Goal: Task Accomplishment & Management: Manage account settings

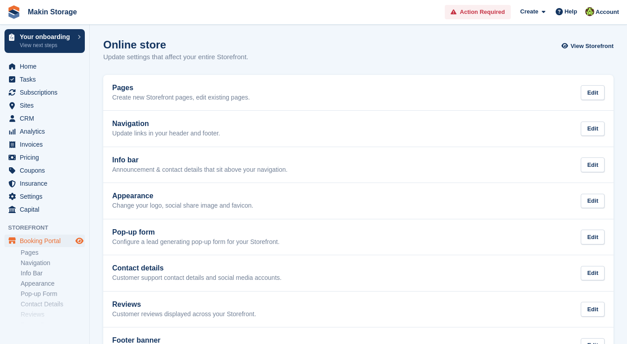
click at [78, 240] on icon "Preview store" at bounding box center [79, 241] width 8 height 7
click at [42, 107] on span "Sites" at bounding box center [47, 105] width 54 height 13
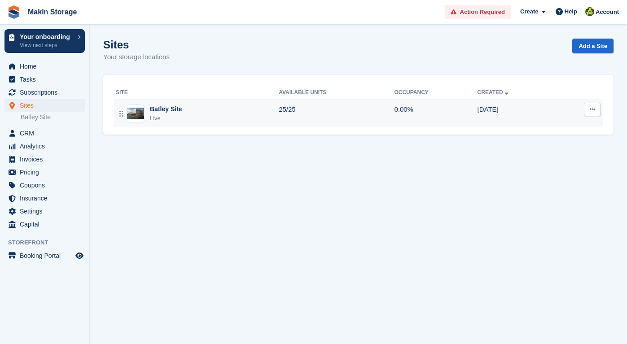
click at [593, 110] on icon at bounding box center [592, 109] width 5 height 6
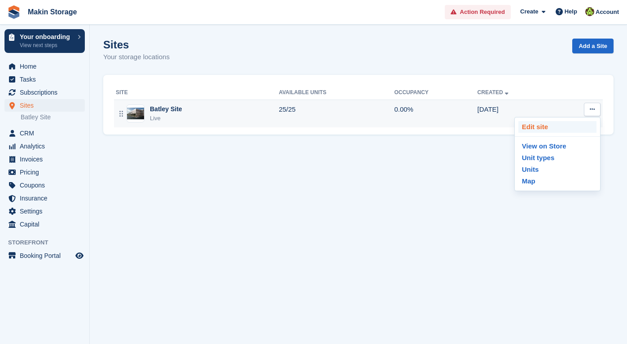
click at [583, 130] on p "Edit site" at bounding box center [558, 127] width 78 height 12
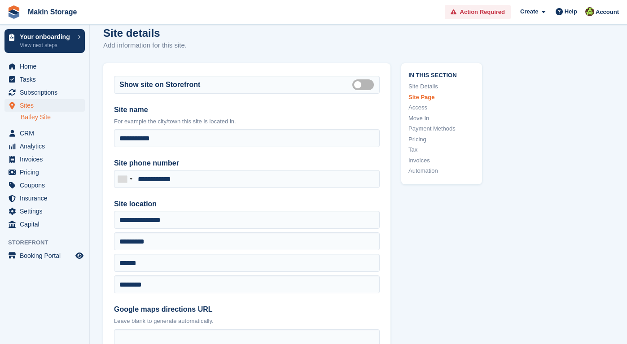
scroll to position [11, 0]
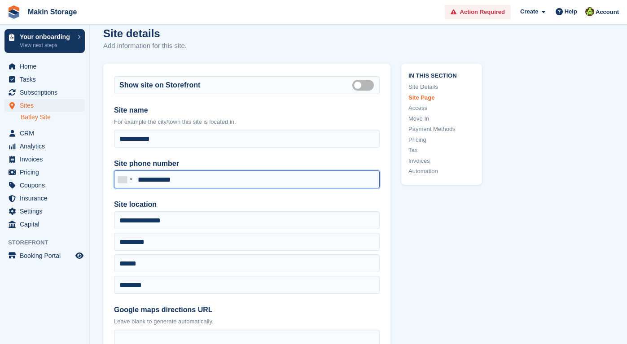
click at [202, 177] on input "**********" at bounding box center [247, 180] width 266 height 18
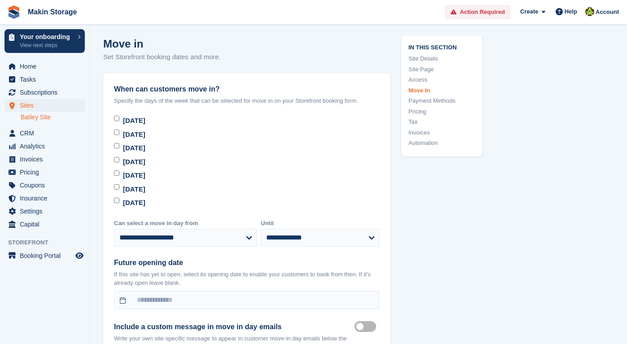
scroll to position [2763, 0]
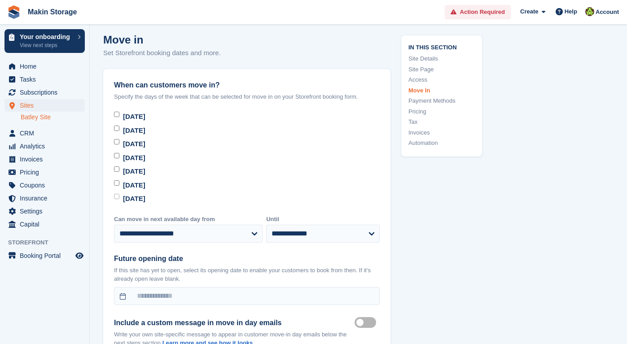
click at [117, 198] on div "Sunday" at bounding box center [247, 199] width 266 height 10
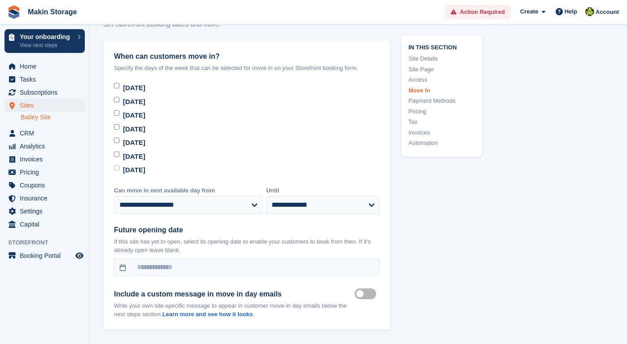
scroll to position [2792, 0]
click at [117, 168] on div "Sunday" at bounding box center [247, 170] width 266 height 10
click at [119, 168] on div "Sunday" at bounding box center [247, 170] width 266 height 10
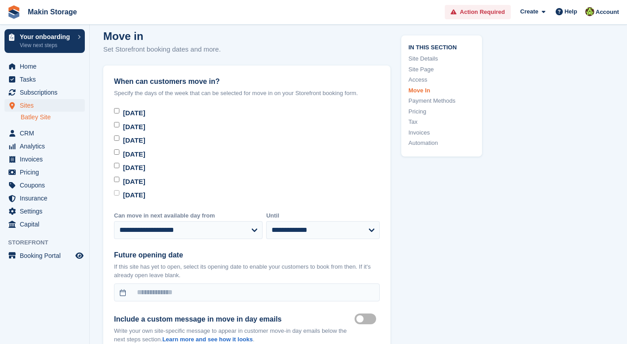
scroll to position [2790, 0]
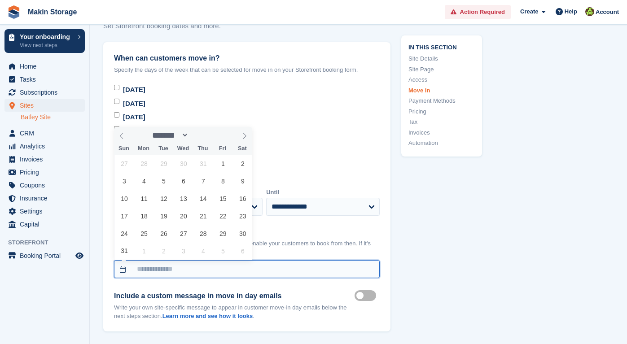
click at [195, 268] on input "text" at bounding box center [247, 269] width 266 height 18
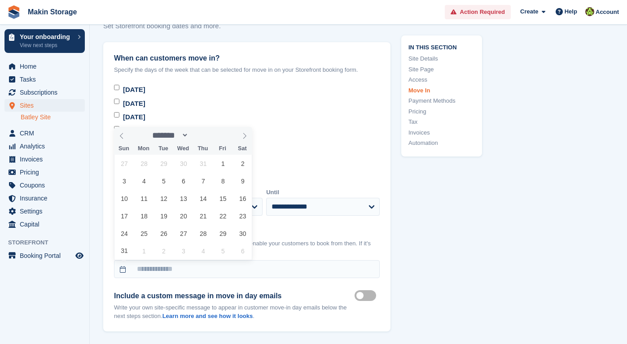
click at [293, 248] on p "If this site has yet to open, select its opening date to enable your customers …" at bounding box center [247, 248] width 266 height 18
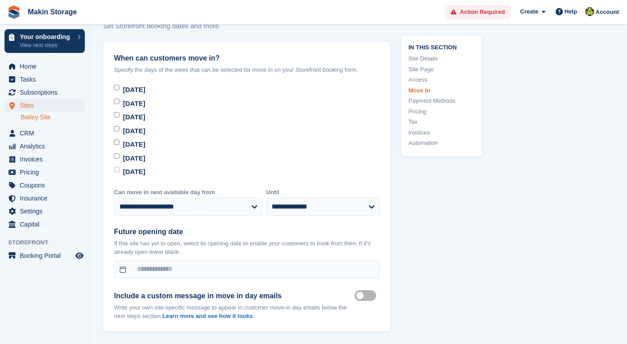
click at [117, 173] on div "Sunday" at bounding box center [247, 172] width 266 height 10
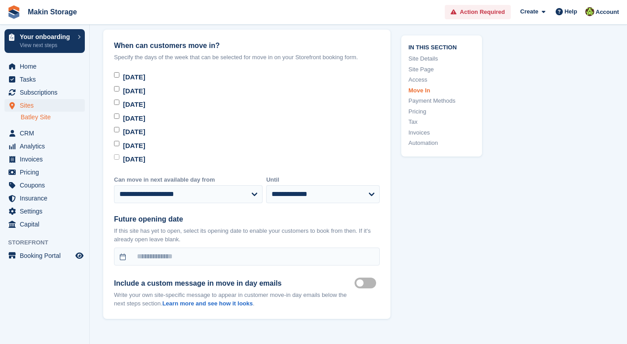
scroll to position [2803, 0]
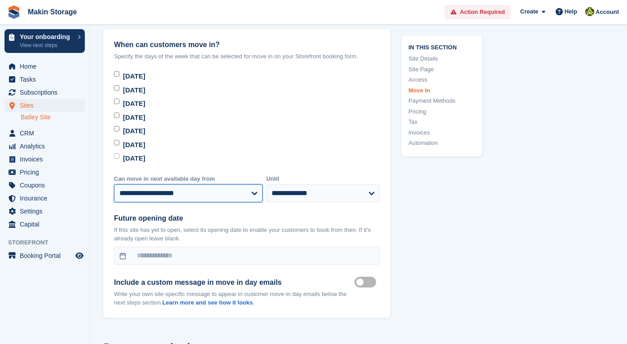
select select "*"
click at [33, 136] on span "CRM" at bounding box center [47, 133] width 54 height 13
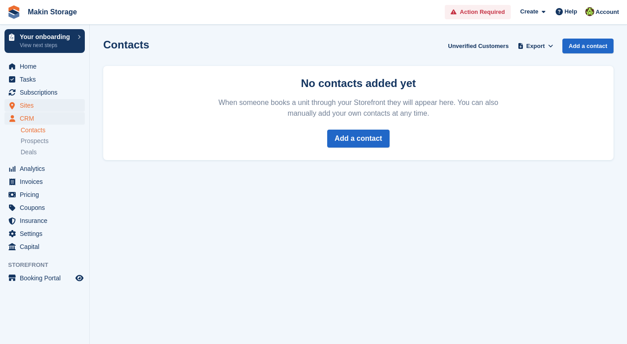
click at [29, 106] on span "Sites" at bounding box center [47, 105] width 54 height 13
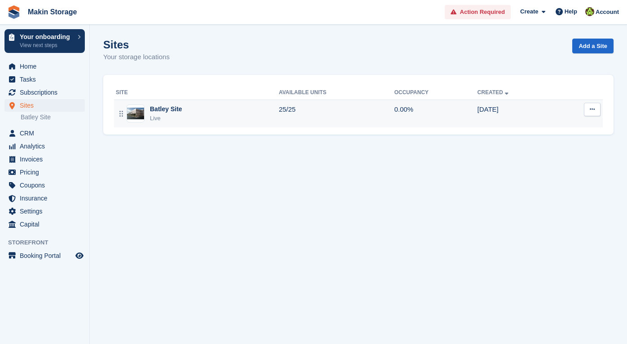
click at [587, 108] on button at bounding box center [592, 109] width 17 height 13
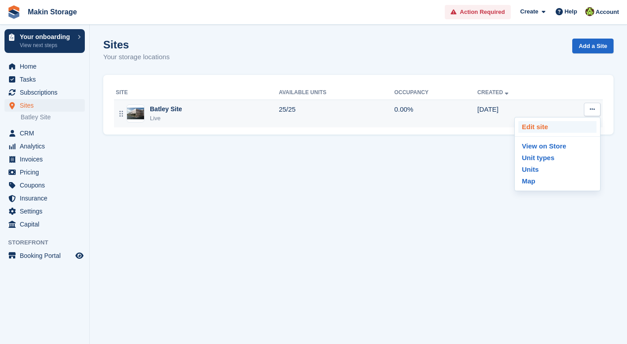
click at [575, 127] on p "Edit site" at bounding box center [558, 127] width 78 height 12
select select "*"
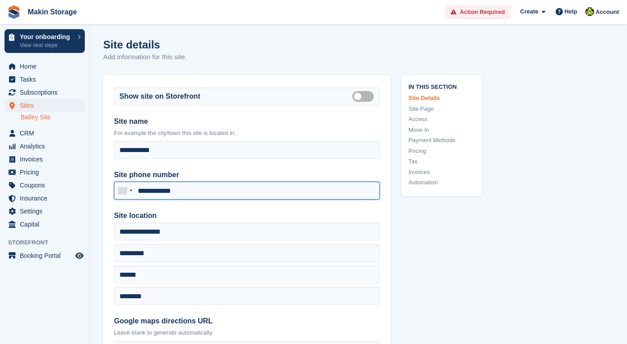
click at [220, 190] on input "**********" at bounding box center [247, 191] width 266 height 18
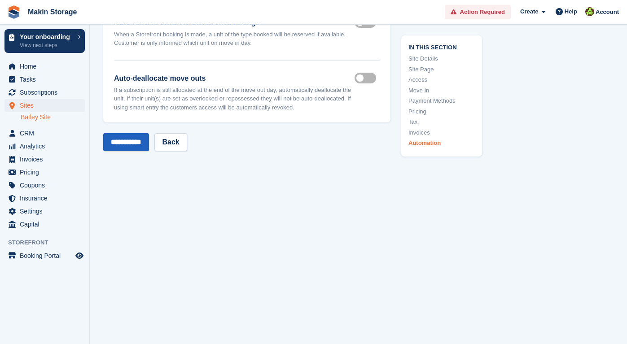
scroll to position [4132, 0]
type input "**********"
click at [134, 144] on input "**********" at bounding box center [126, 142] width 46 height 18
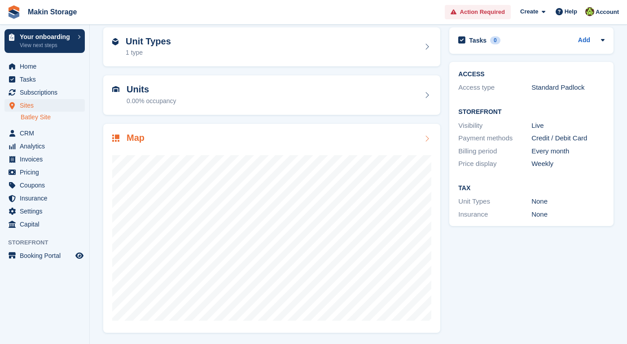
scroll to position [38, 0]
click at [40, 114] on link "Batley Site" at bounding box center [53, 117] width 64 height 9
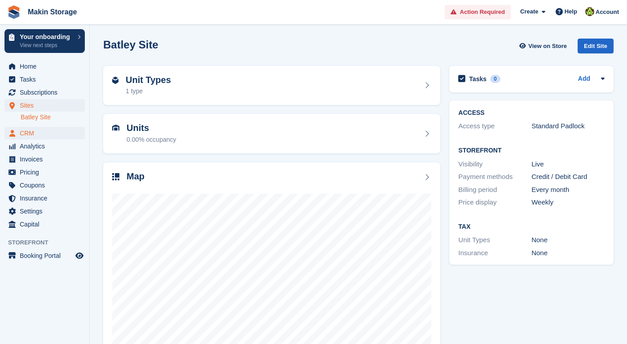
click at [39, 136] on span "CRM" at bounding box center [47, 133] width 54 height 13
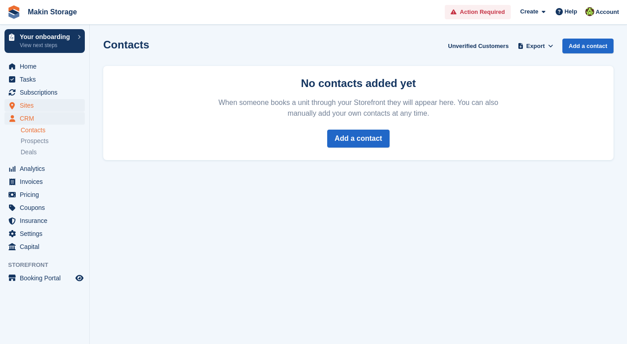
click at [37, 107] on span "Sites" at bounding box center [47, 105] width 54 height 13
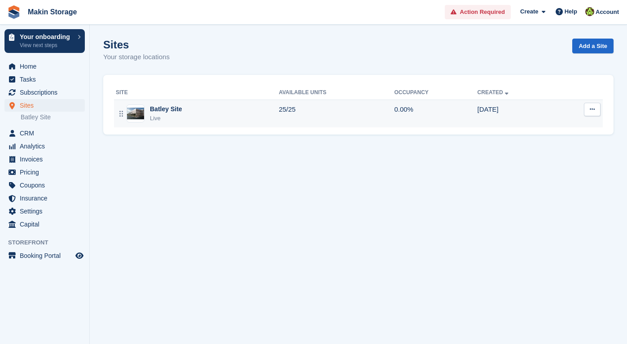
click at [588, 111] on button at bounding box center [592, 109] width 17 height 13
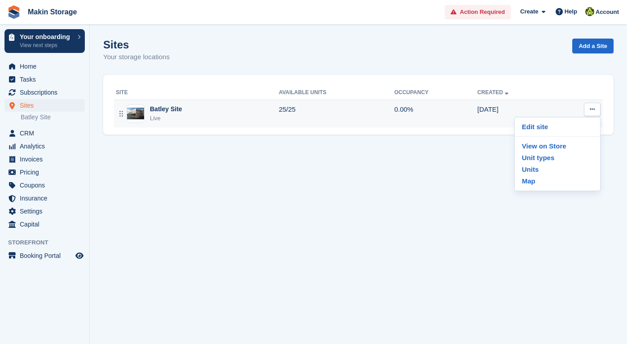
click at [160, 109] on div "Batley Site" at bounding box center [166, 109] width 32 height 9
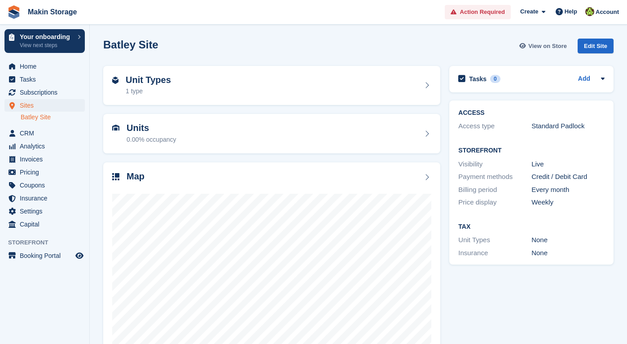
click at [532, 44] on span "View on Store" at bounding box center [548, 46] width 39 height 9
click at [47, 66] on span "Home" at bounding box center [47, 66] width 54 height 13
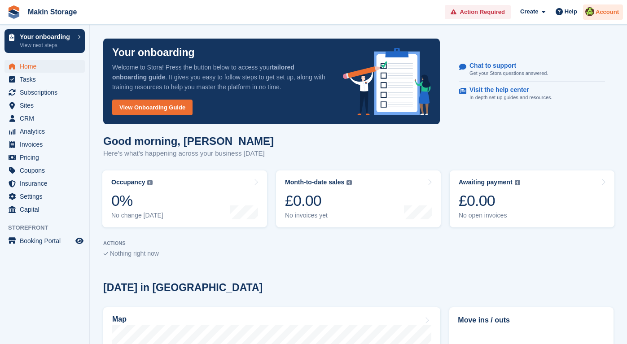
click at [596, 14] on span "Account" at bounding box center [607, 12] width 23 height 9
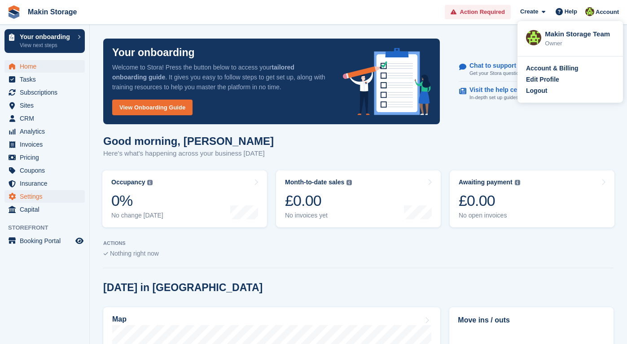
click at [39, 200] on span "Settings" at bounding box center [47, 196] width 54 height 13
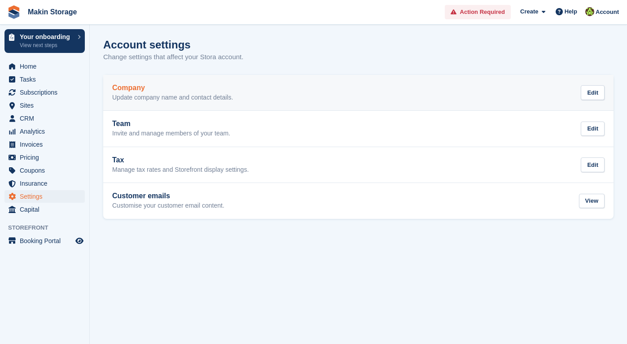
click at [237, 106] on link "Company Update company name and contact details. Edit" at bounding box center [358, 93] width 511 height 36
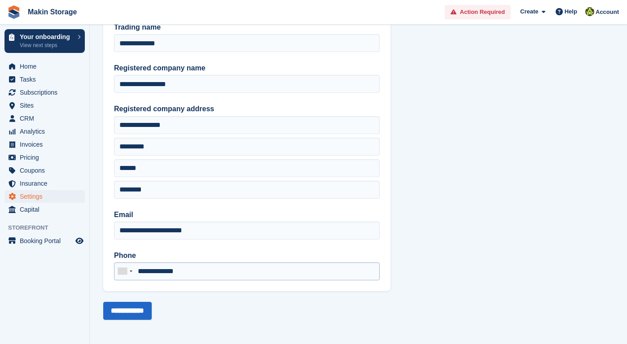
scroll to position [52, 0]
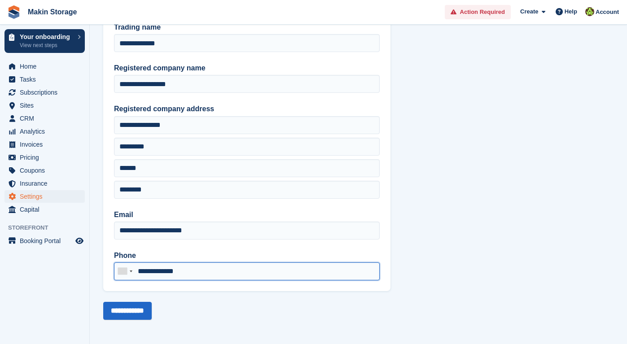
click at [233, 274] on input "**********" at bounding box center [247, 272] width 266 height 18
type input "**********"
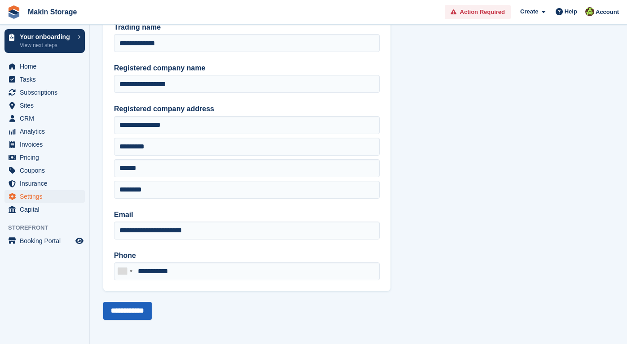
click at [137, 314] on input "**********" at bounding box center [127, 311] width 48 height 18
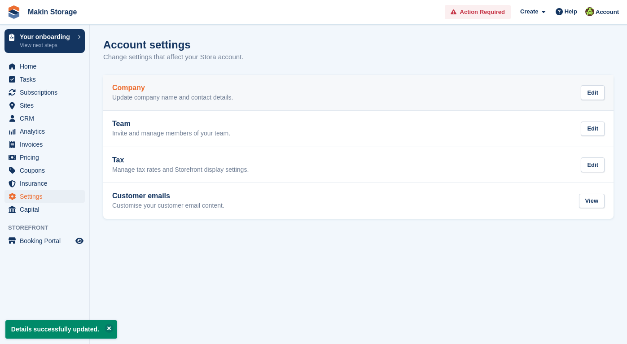
click at [147, 94] on p "Update company name and contact details." at bounding box center [172, 98] width 121 height 8
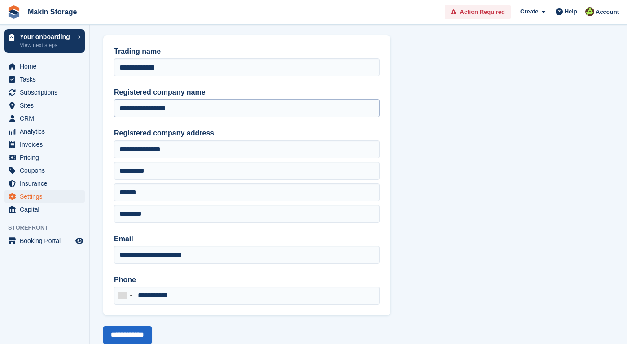
scroll to position [26, 0]
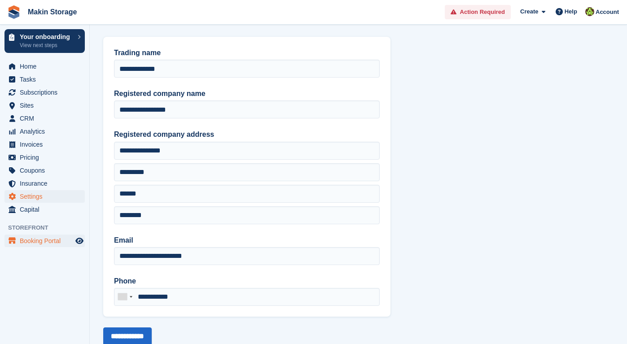
click at [42, 245] on span "Booking Portal" at bounding box center [47, 241] width 54 height 13
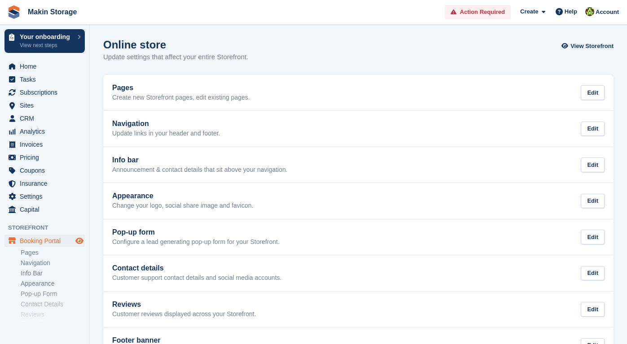
click at [81, 240] on icon "Preview store" at bounding box center [79, 241] width 8 height 7
click at [570, 53] on link "View Storefront" at bounding box center [589, 46] width 50 height 15
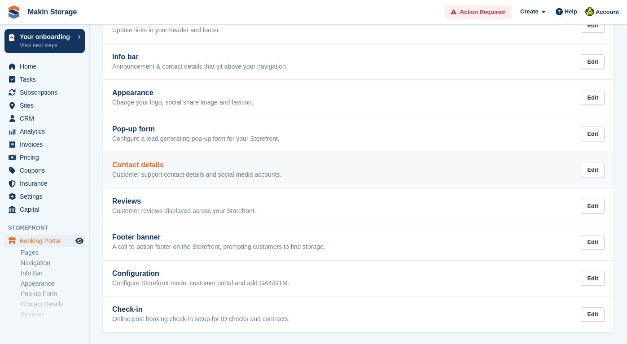
scroll to position [102, 0]
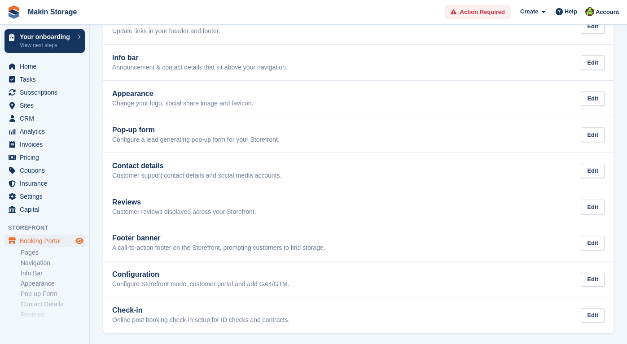
click at [80, 241] on icon "Preview store" at bounding box center [79, 241] width 8 height 7
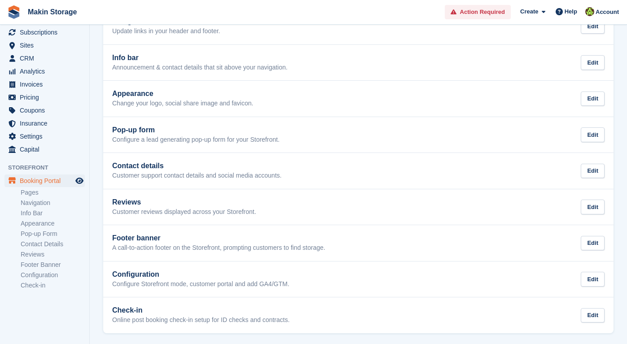
scroll to position [60, 0]
click at [45, 137] on span "Settings" at bounding box center [47, 137] width 54 height 13
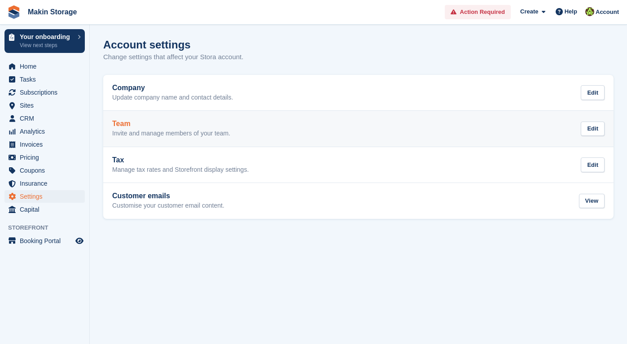
click at [210, 111] on link "Team Invite and manage members of your team. Edit" at bounding box center [358, 129] width 511 height 36
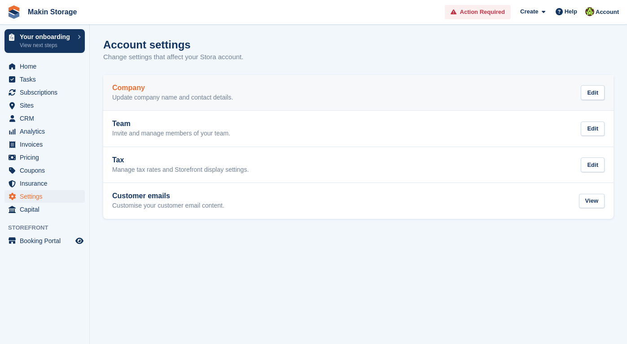
click at [166, 97] on p "Update company name and contact details." at bounding box center [172, 98] width 121 height 8
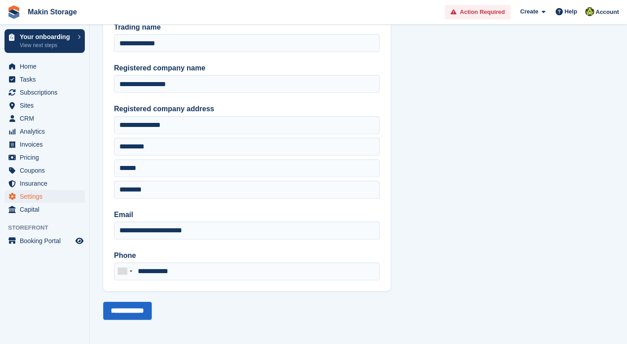
scroll to position [52, 0]
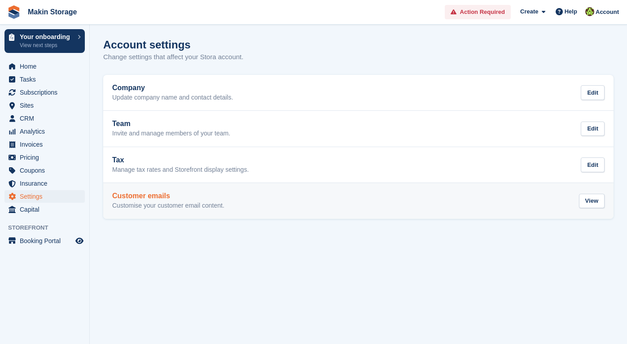
click at [222, 202] on p "Customise your customer email content." at bounding box center [168, 206] width 112 height 8
